Goal: Check status: Check status

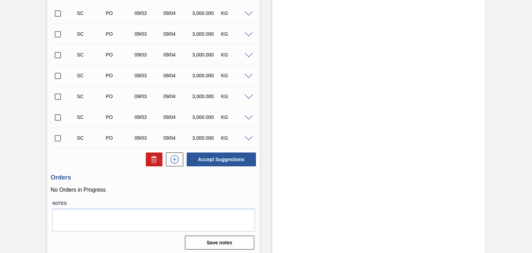
scroll to position [454, 0]
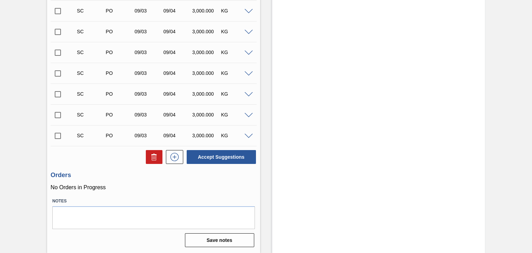
click at [58, 137] on input "checkbox" at bounding box center [58, 136] width 15 height 15
click at [221, 156] on button "Accept Suggestions" at bounding box center [221, 157] width 69 height 14
checkbox input "false"
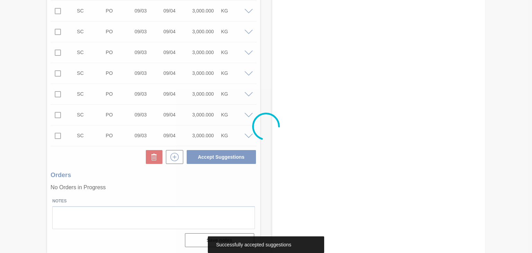
scroll to position [445, 0]
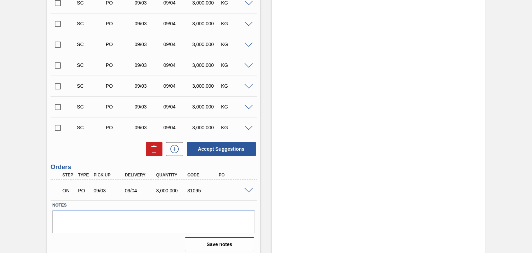
scroll to position [445, 0]
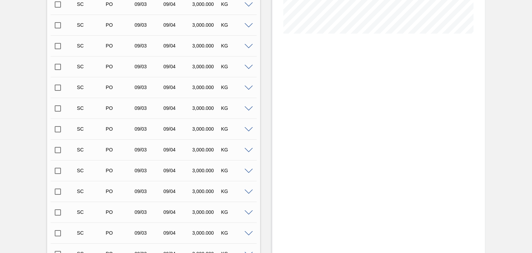
scroll to position [168, 0]
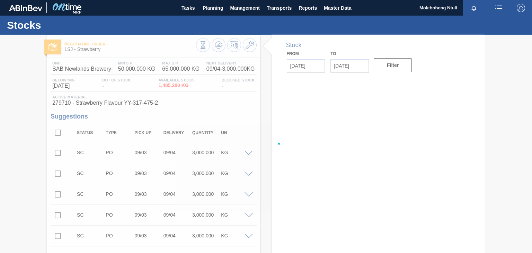
type input "[DATE]"
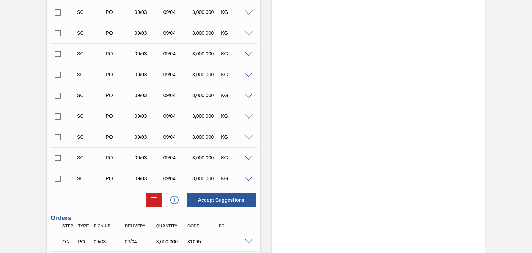
scroll to position [445, 0]
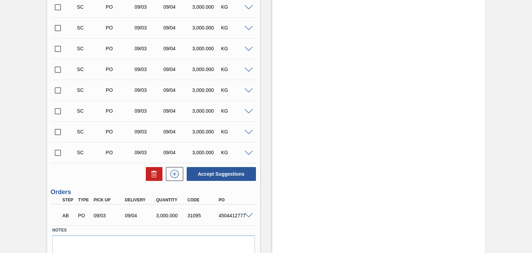
scroll to position [445, 0]
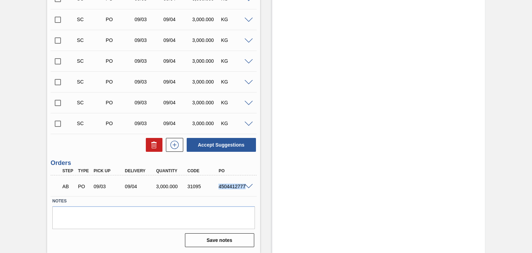
drag, startPoint x: 219, startPoint y: 187, endPoint x: 249, endPoint y: 183, distance: 30.4
click at [249, 183] on div "AB PO 09/03 09/04 3,000.000 31095 4504412777" at bounding box center [154, 185] width 206 height 17
copy div "4504412777"
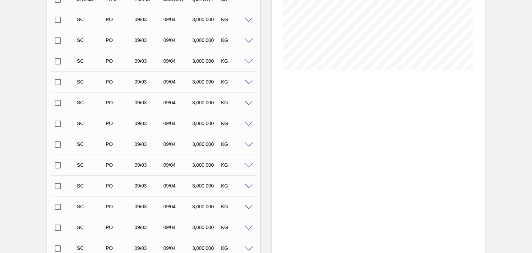
scroll to position [0, 0]
